Goal: Obtain resource: Download file/media

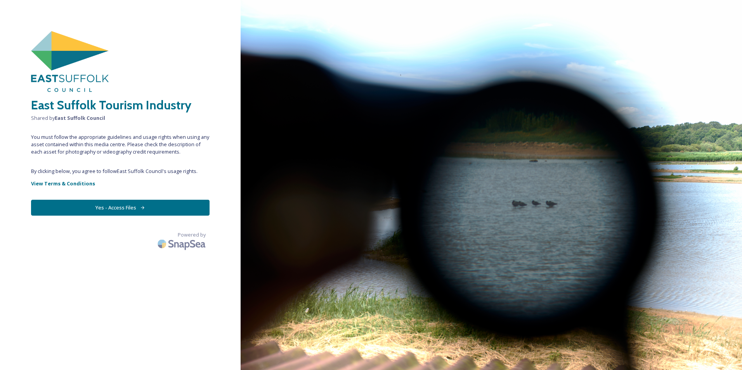
click at [129, 206] on button "Yes - Access Files" at bounding box center [120, 208] width 179 height 16
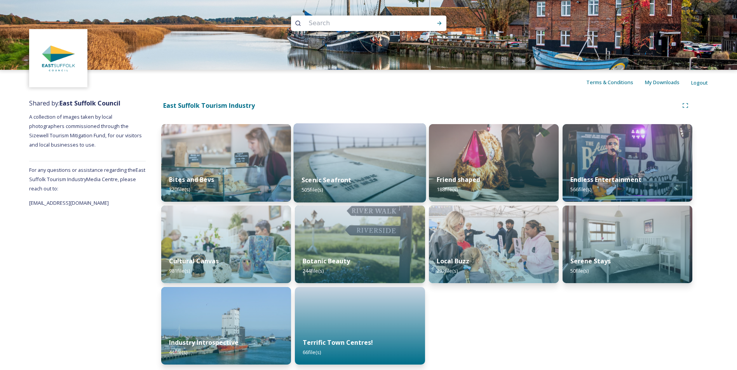
click at [349, 168] on div "Scenic Seafront 505 file(s)" at bounding box center [360, 184] width 132 height 35
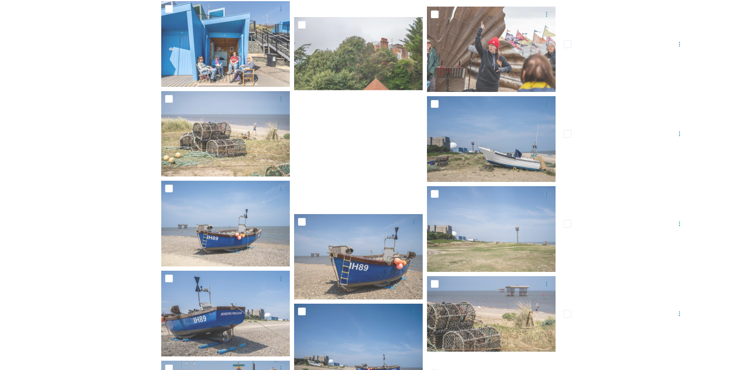
scroll to position [5222, 0]
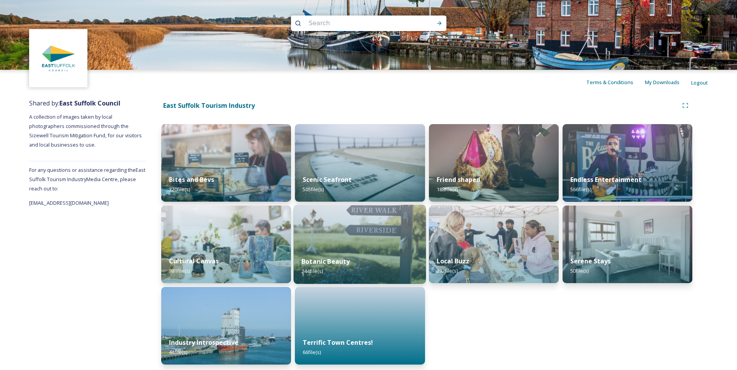
click at [353, 247] on img at bounding box center [360, 244] width 132 height 79
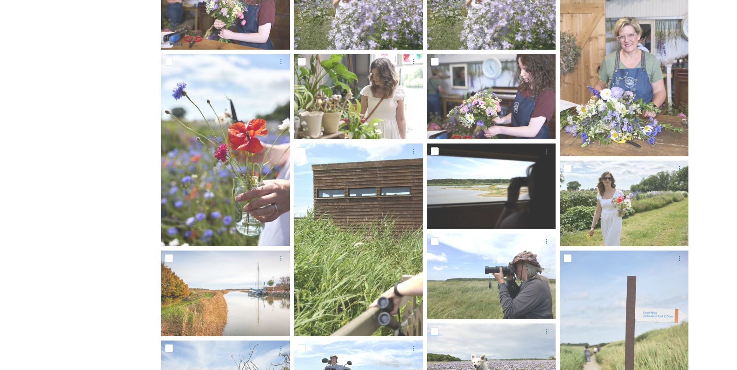
scroll to position [546, 0]
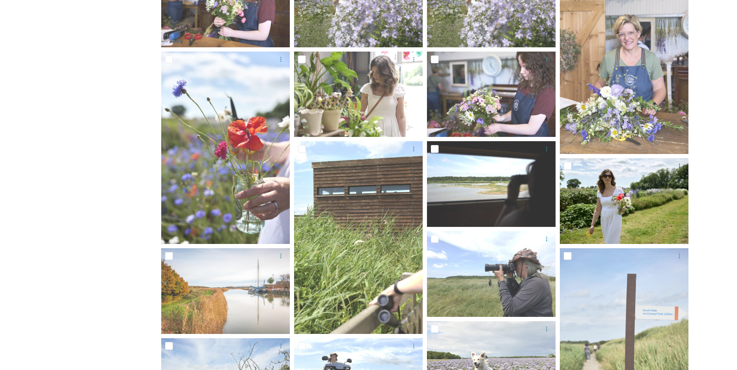
click at [635, 195] on img at bounding box center [624, 201] width 129 height 86
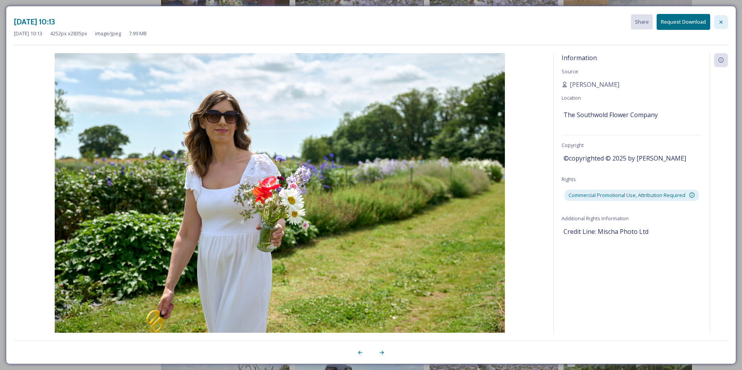
click at [718, 21] on icon at bounding box center [721, 22] width 6 height 6
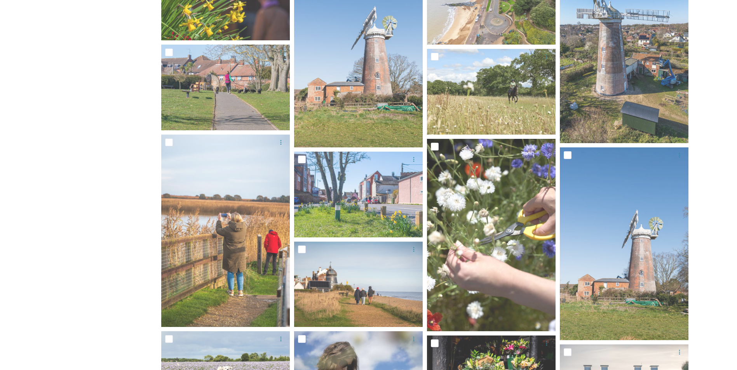
scroll to position [1863, 0]
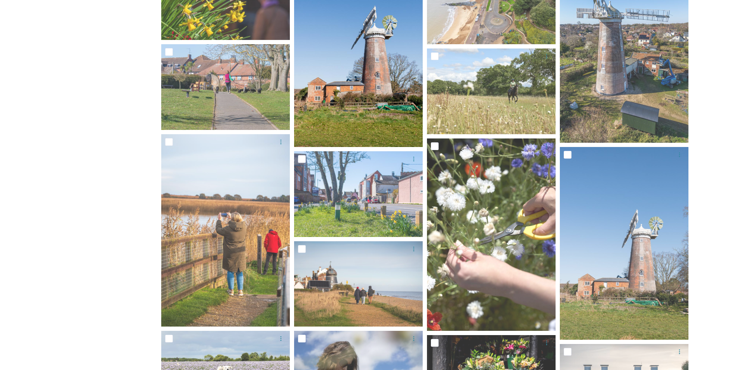
click at [411, 78] on img at bounding box center [358, 50] width 129 height 193
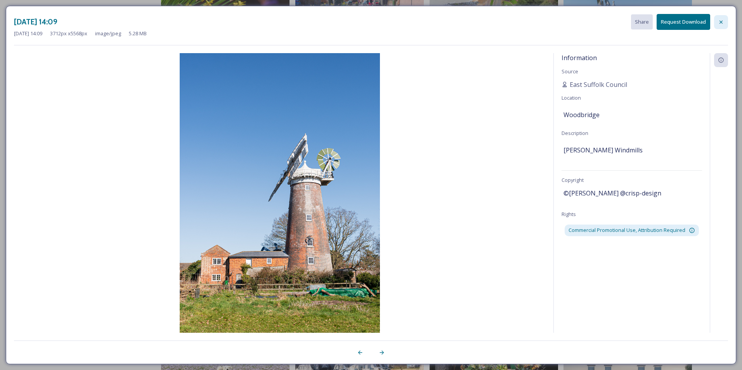
click at [720, 20] on icon at bounding box center [721, 22] width 6 height 6
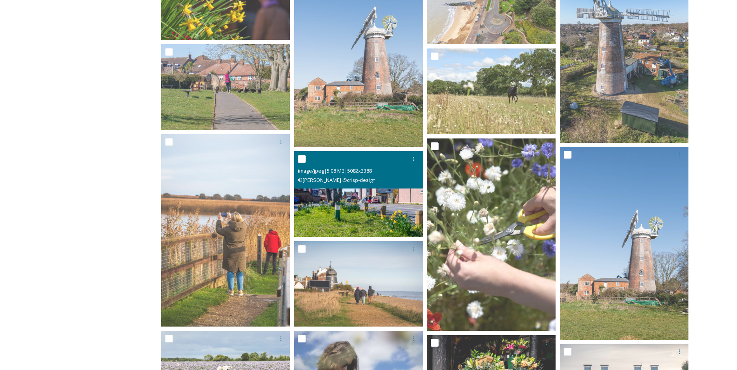
click at [410, 188] on div "image/jpeg | 5.08 MB | 5082 x 3388 © [PERSON_NAME] @crisp-design" at bounding box center [358, 169] width 129 height 37
click at [367, 200] on img at bounding box center [358, 194] width 129 height 86
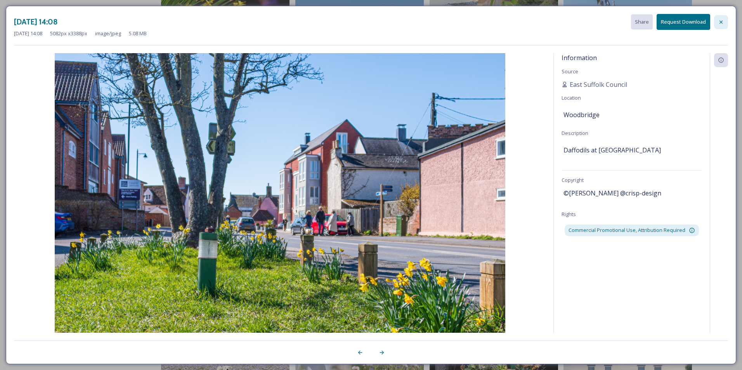
click at [724, 23] on icon at bounding box center [721, 22] width 6 height 6
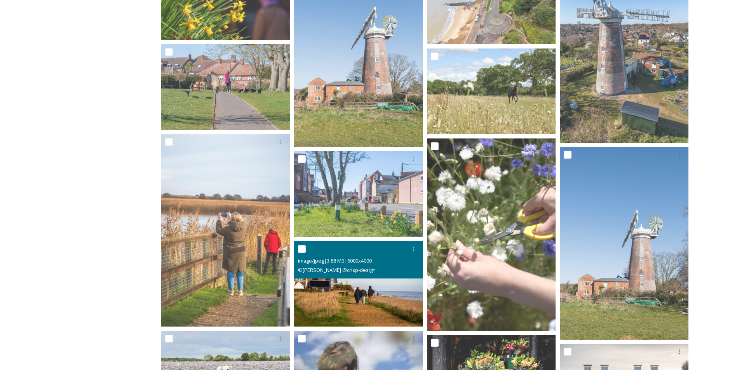
click at [346, 275] on div "© [PERSON_NAME] @crisp-design" at bounding box center [359, 270] width 123 height 9
click at [354, 291] on img at bounding box center [358, 285] width 129 height 86
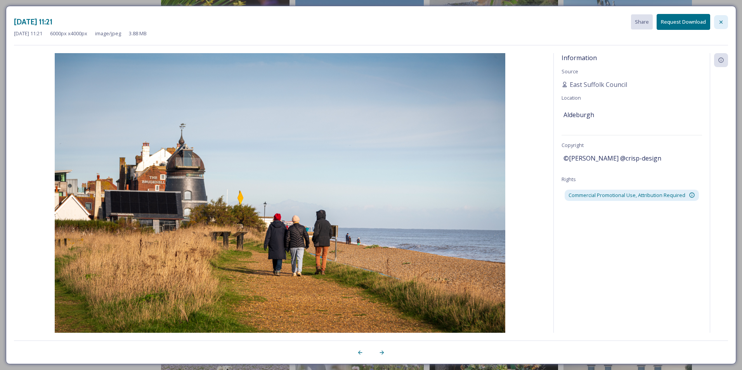
click at [722, 22] on icon at bounding box center [721, 22] width 6 height 6
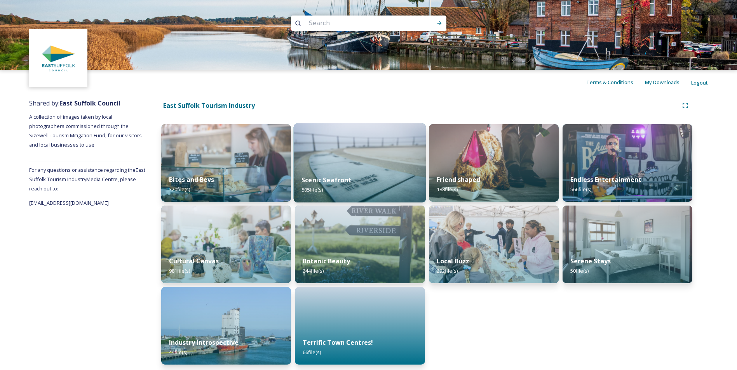
click at [329, 172] on div "Scenic Seafront 505 file(s)" at bounding box center [360, 184] width 132 height 35
click at [341, 252] on div "Botanic Beauty 244 file(s)" at bounding box center [360, 266] width 132 height 35
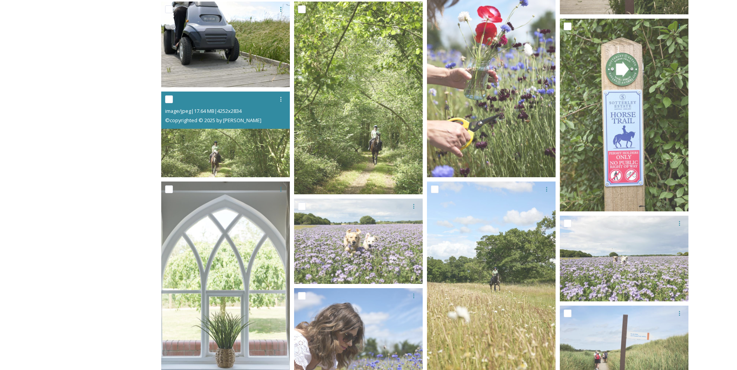
scroll to position [975, 0]
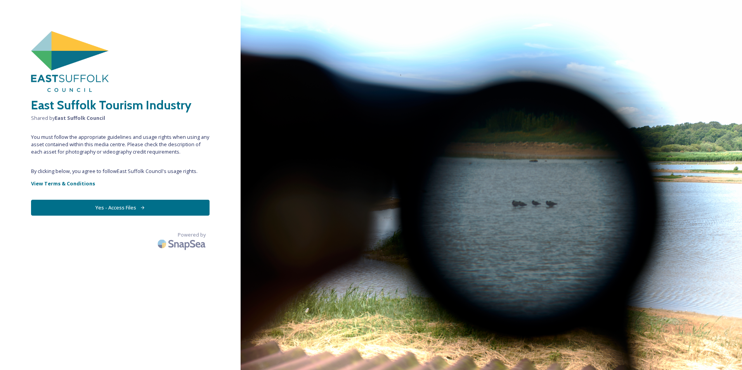
click at [118, 206] on button "Yes - Access Files" at bounding box center [120, 208] width 179 height 16
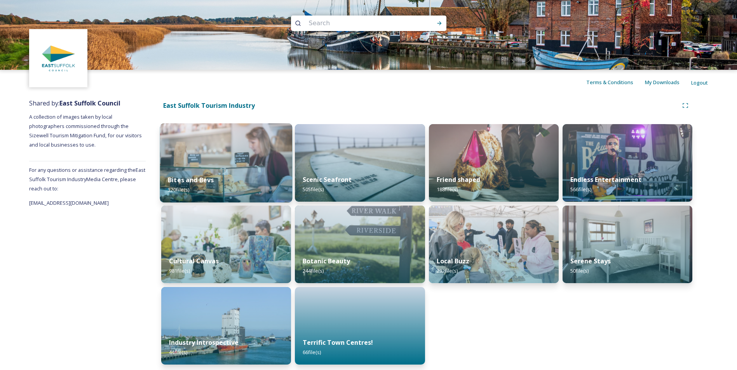
click at [232, 170] on div "Bites and Bevs 320 file(s)" at bounding box center [226, 184] width 132 height 35
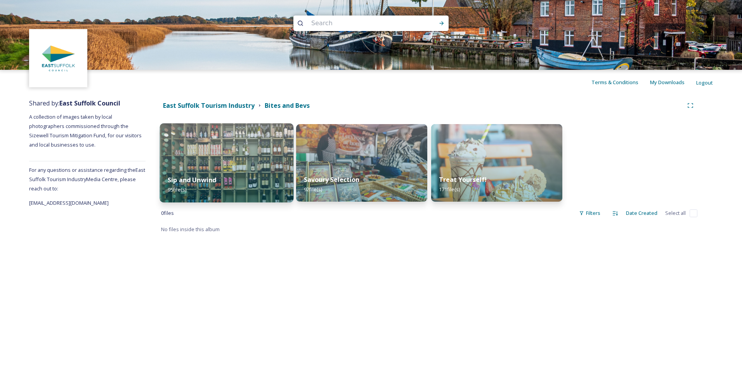
click at [194, 177] on strong "Sip and Unwind" at bounding box center [192, 180] width 49 height 9
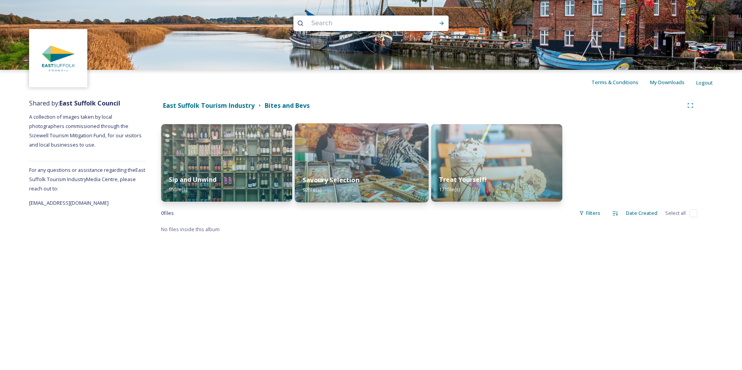
click at [370, 171] on div "Savoury Selection 92 file(s)" at bounding box center [362, 184] width 134 height 35
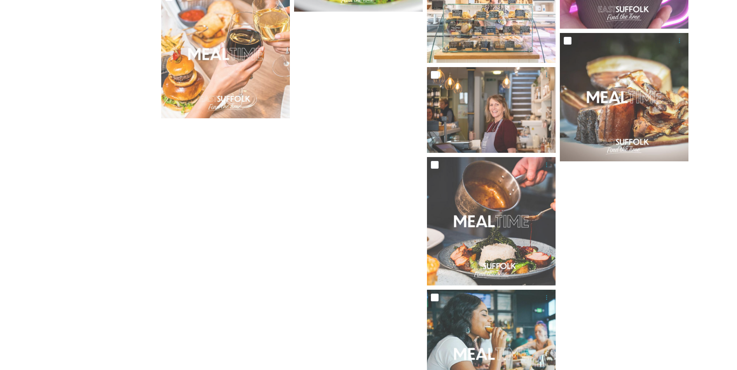
scroll to position [2416, 0]
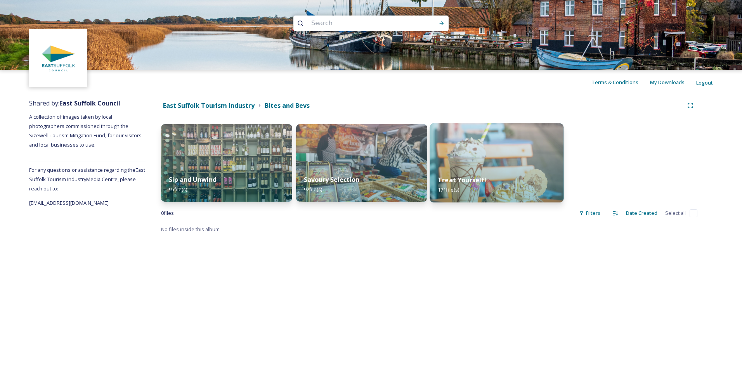
click at [494, 152] on img at bounding box center [497, 162] width 134 height 79
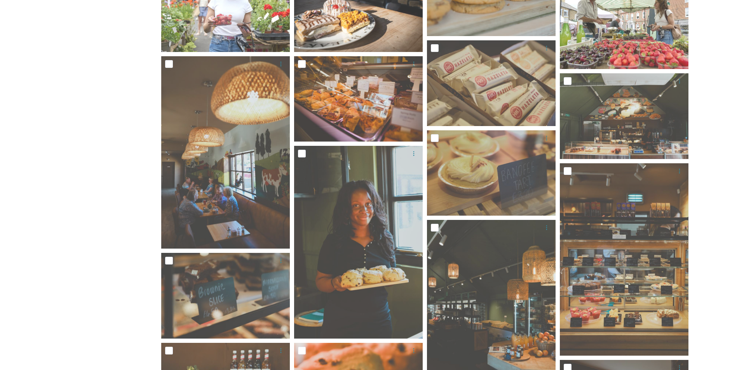
scroll to position [1942, 0]
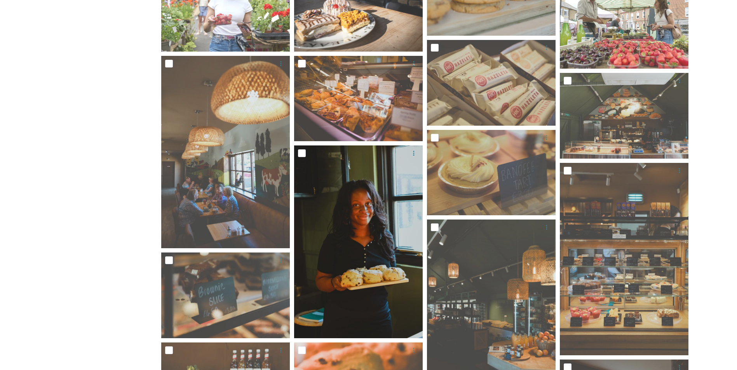
click at [367, 228] on img at bounding box center [358, 242] width 129 height 193
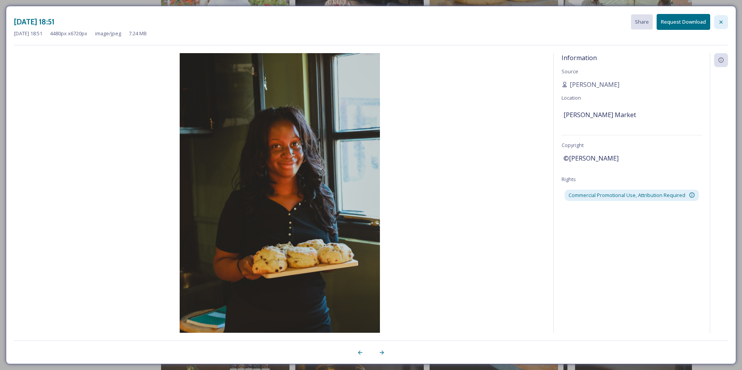
click at [721, 20] on icon at bounding box center [721, 22] width 6 height 6
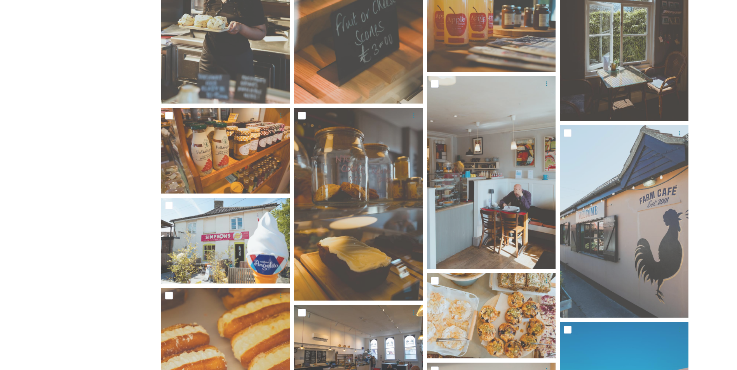
scroll to position [2374, 0]
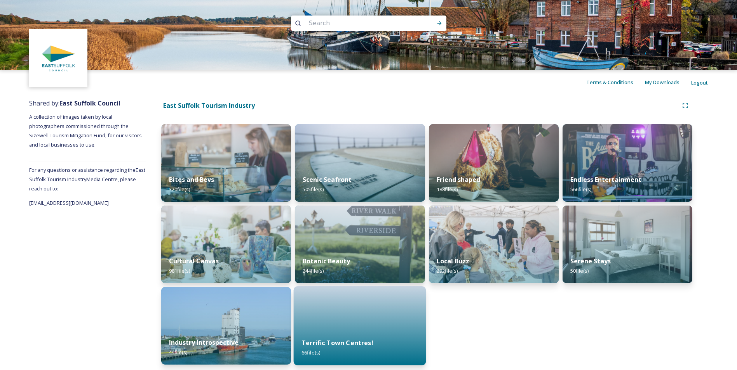
click at [298, 310] on div at bounding box center [360, 326] width 132 height 79
